Goal: Navigation & Orientation: Find specific page/section

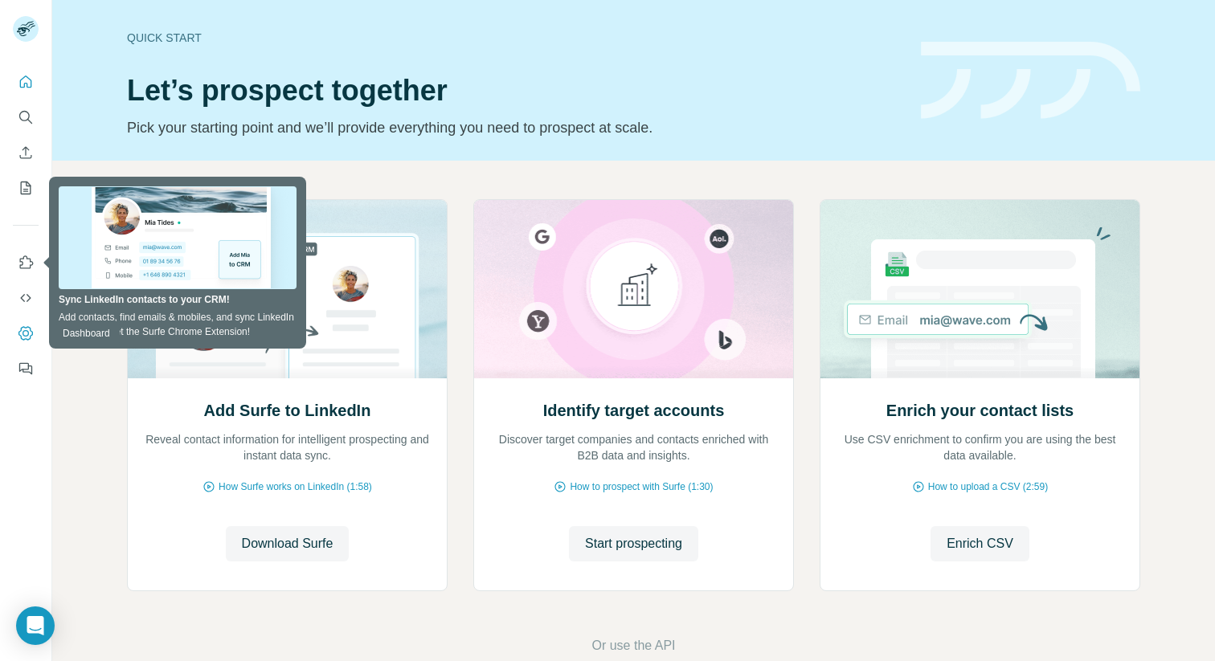
click at [31, 325] on button "Dashboard" at bounding box center [26, 333] width 26 height 29
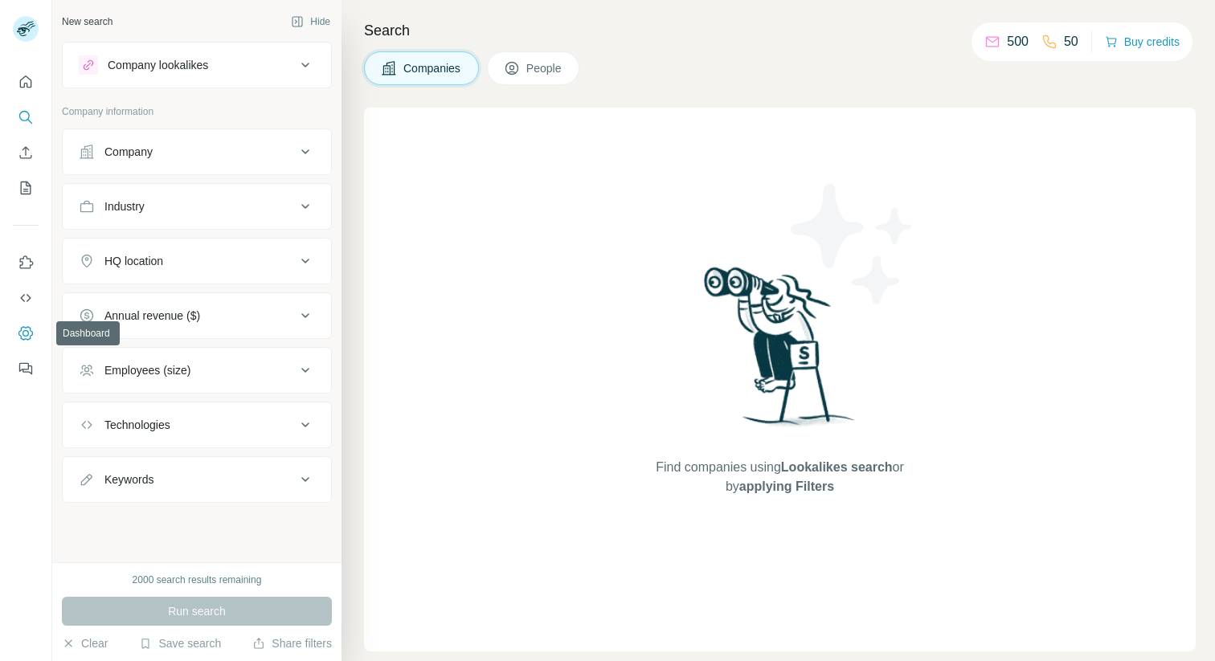
click at [15, 345] on button "Dashboard" at bounding box center [26, 333] width 26 height 29
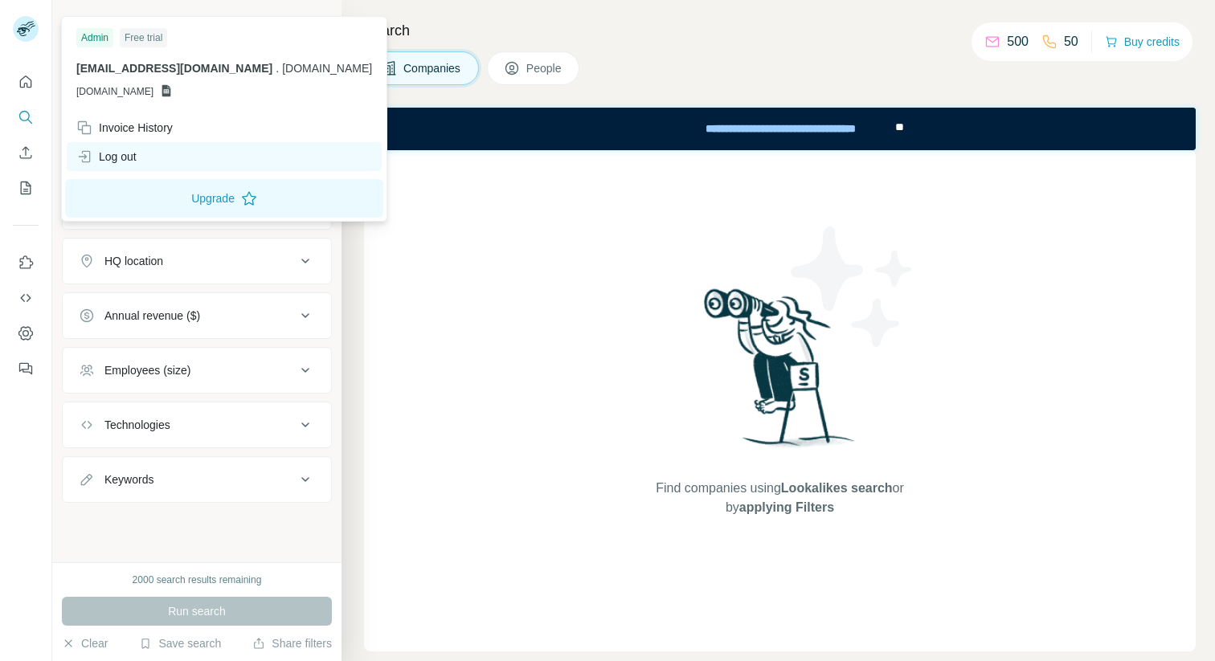
click at [133, 160] on div "Log out" at bounding box center [106, 157] width 60 height 16
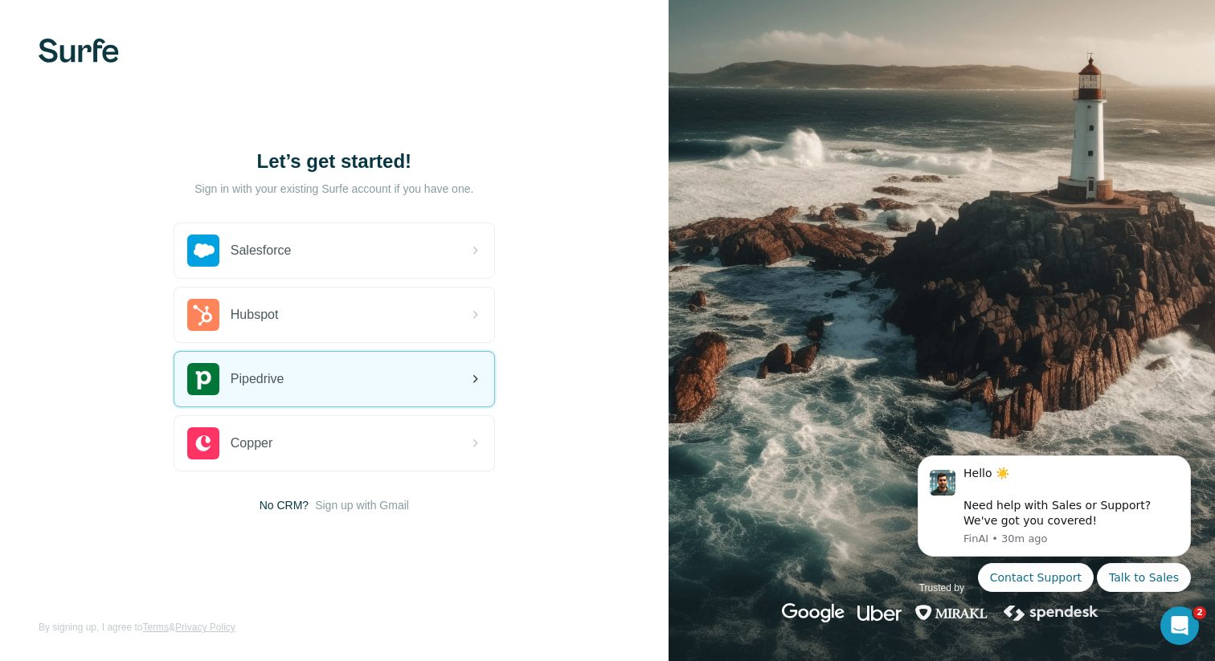
click at [317, 395] on div "Pipedrive" at bounding box center [334, 379] width 320 height 55
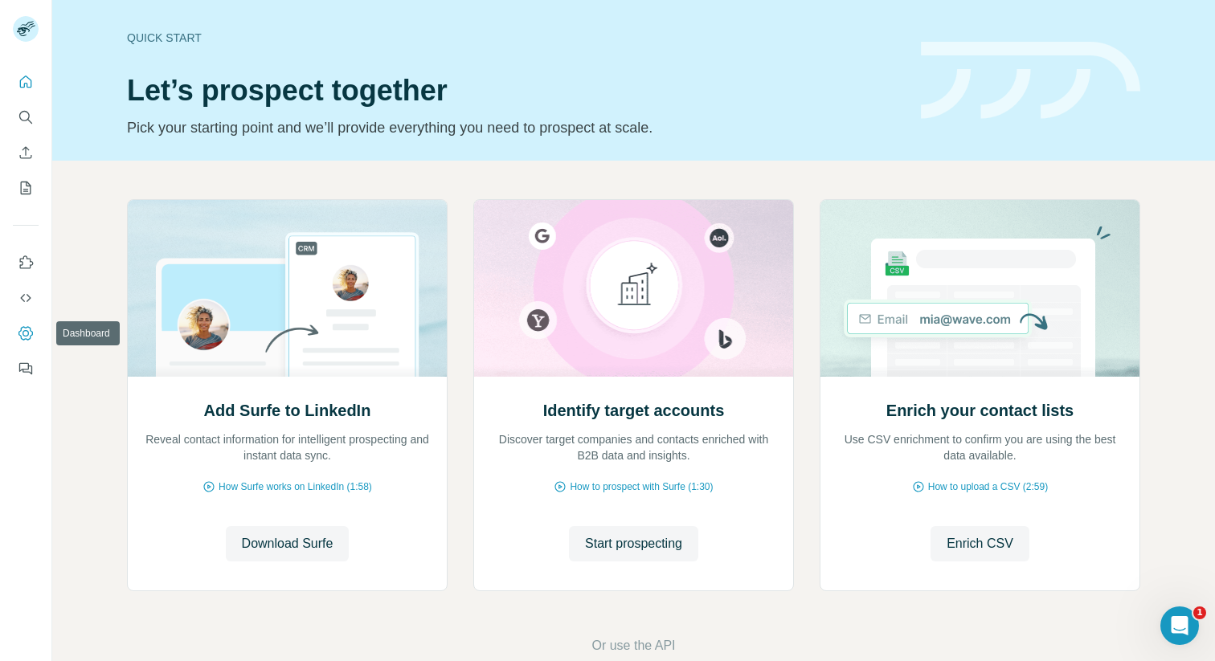
click at [13, 336] on button "Dashboard" at bounding box center [26, 333] width 26 height 29
